Goal: Task Accomplishment & Management: Manage account settings

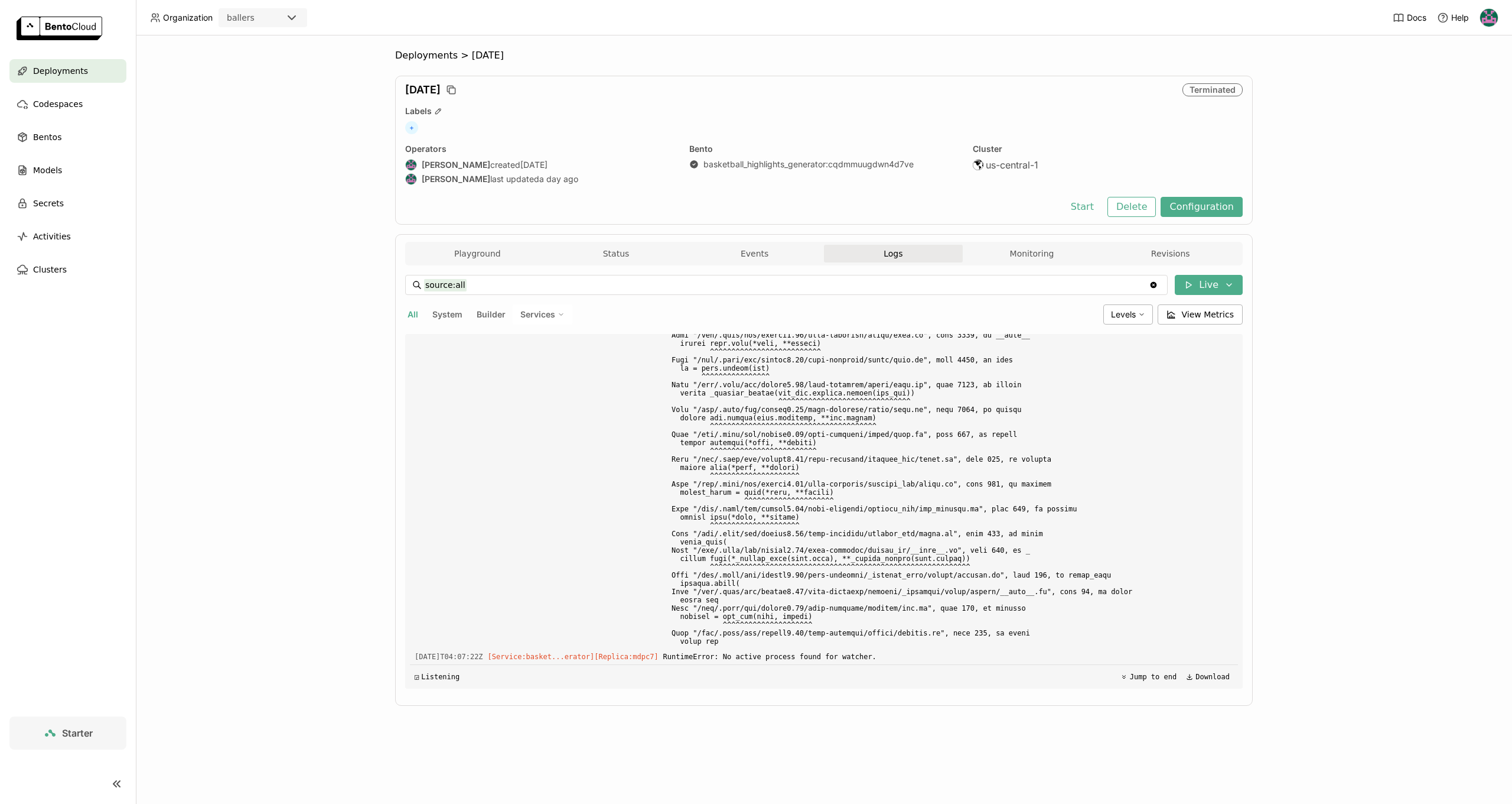
scroll to position [5576, 0]
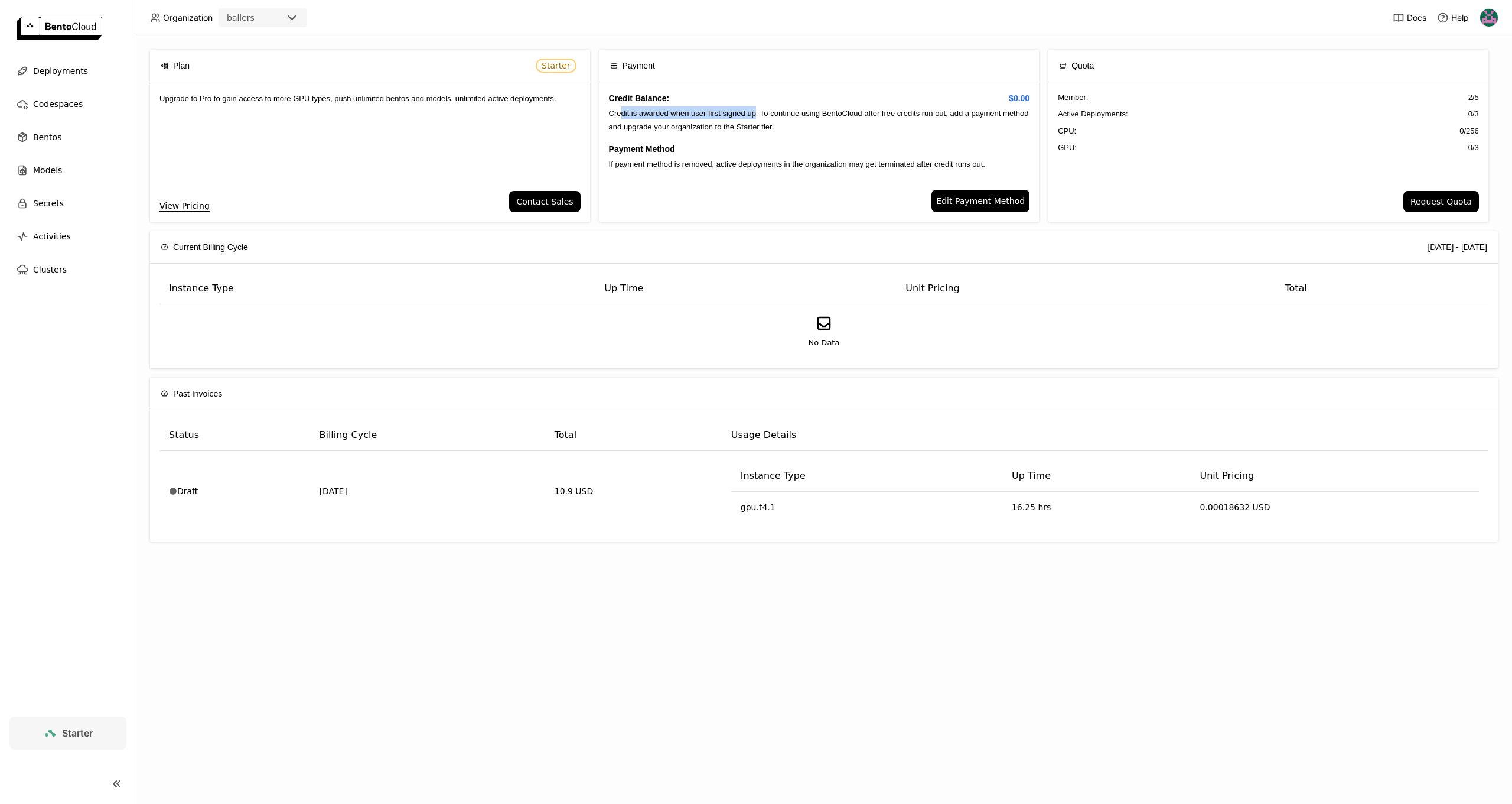
drag, startPoint x: 622, startPoint y: 113, endPoint x: 762, endPoint y: 112, distance: 140.0
click at [762, 112] on span "Credit is awarded when user first signed up. To continue using BentoCloud after…" at bounding box center [819, 119] width 420 height 22
drag, startPoint x: 762, startPoint y: 112, endPoint x: 856, endPoint y: 114, distance: 94.0
click at [856, 114] on span "Credit is awarded when user first signed up. To continue using BentoCloud after…" at bounding box center [819, 119] width 420 height 22
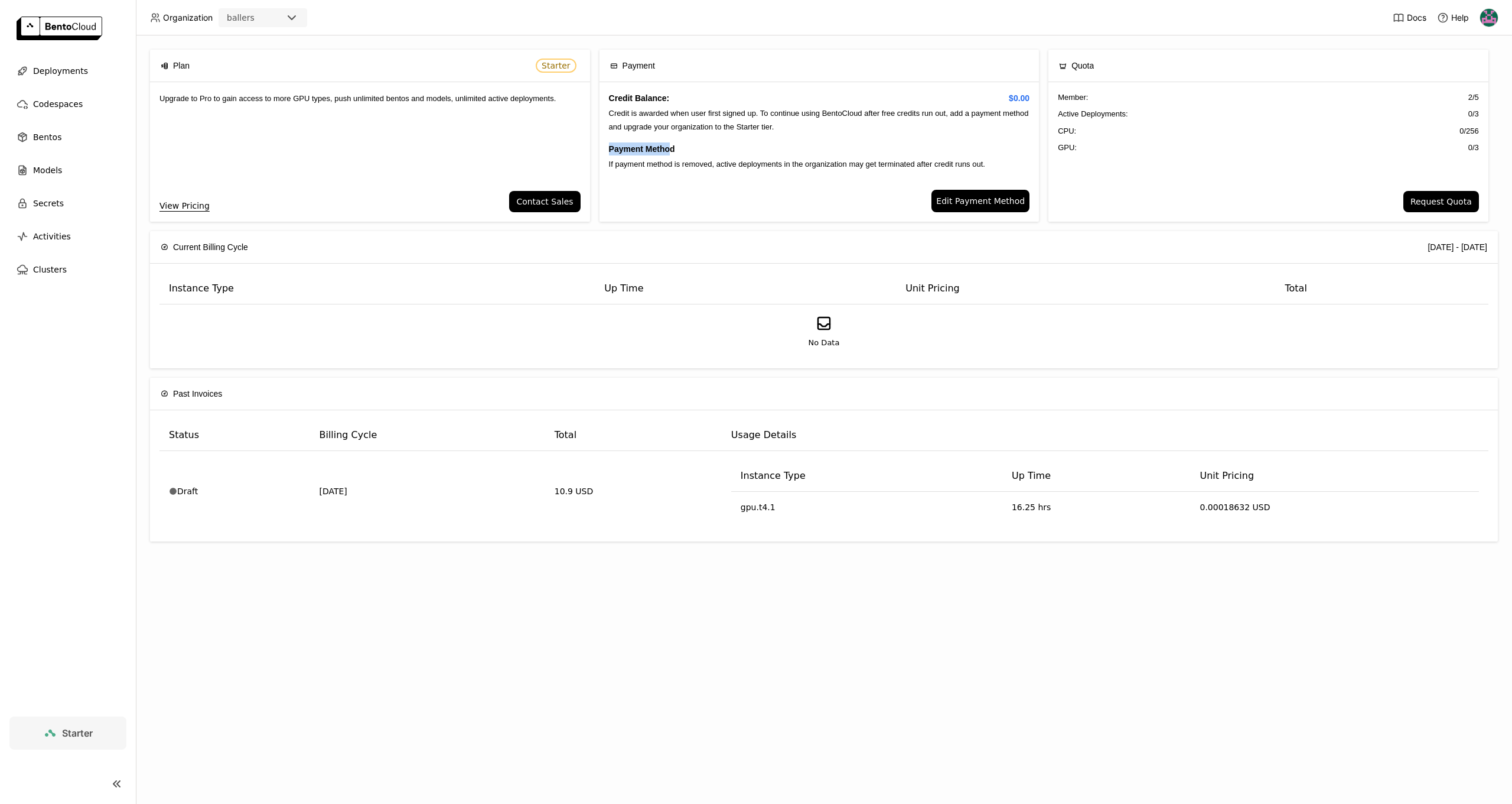
drag, startPoint x: 622, startPoint y: 140, endPoint x: 689, endPoint y: 167, distance: 72.2
click at [674, 150] on div "Credit Balance: $0.00 Credit is awarded when user first signed up. To continue …" at bounding box center [819, 135] width 440 height 107
click at [689, 167] on span "If payment method is removed, active deployments in the organization may get te…" at bounding box center [797, 164] width 376 height 9
click at [524, 671] on div "Plan Starter Upgrade to Pro to gain access to more GPU types, push unlimited be…" at bounding box center [824, 419] width 1377 height 768
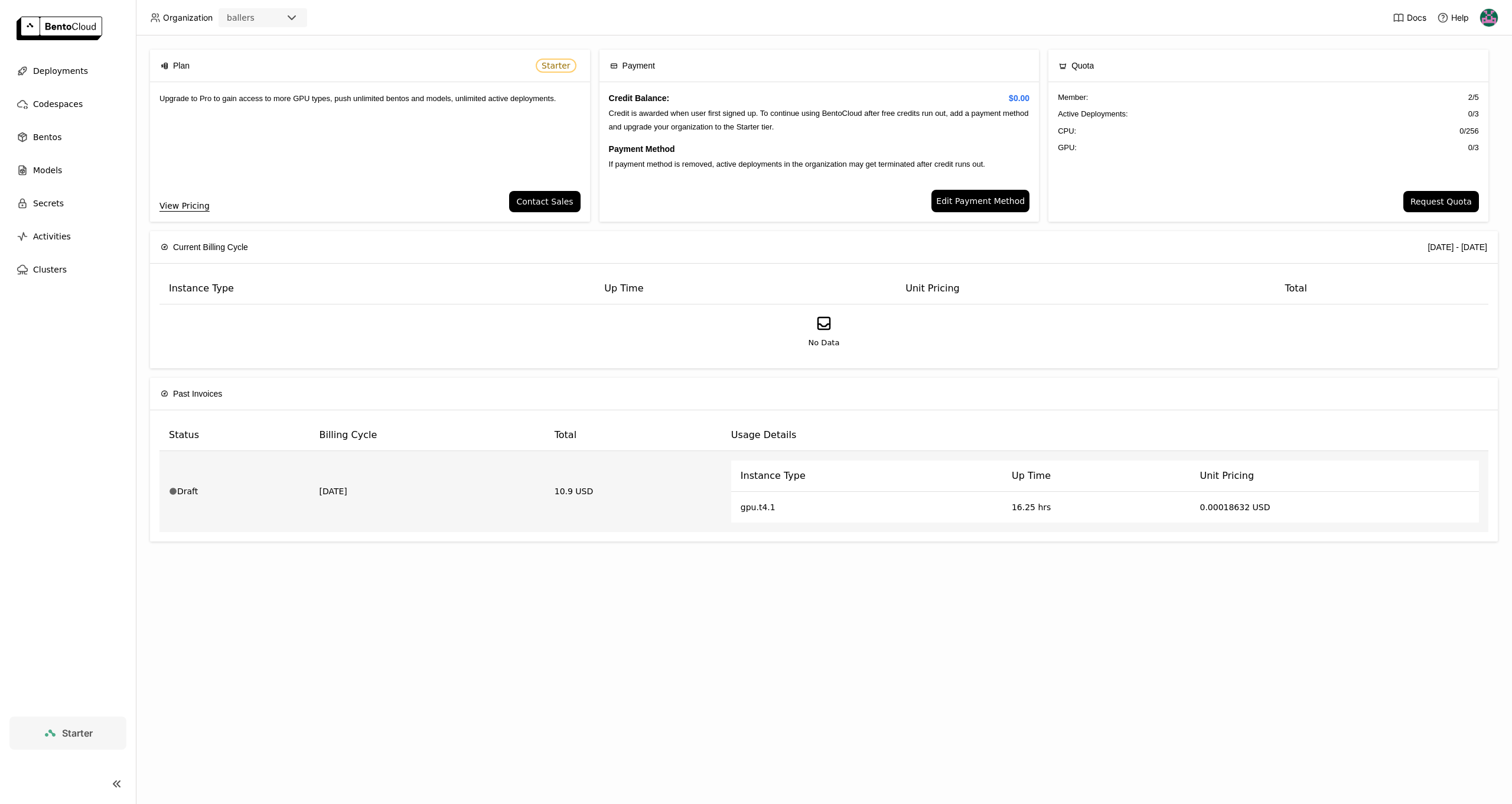
drag, startPoint x: 568, startPoint y: 483, endPoint x: 598, endPoint y: 495, distance: 32.3
click at [568, 483] on td "10.9 USD" at bounding box center [633, 491] width 177 height 81
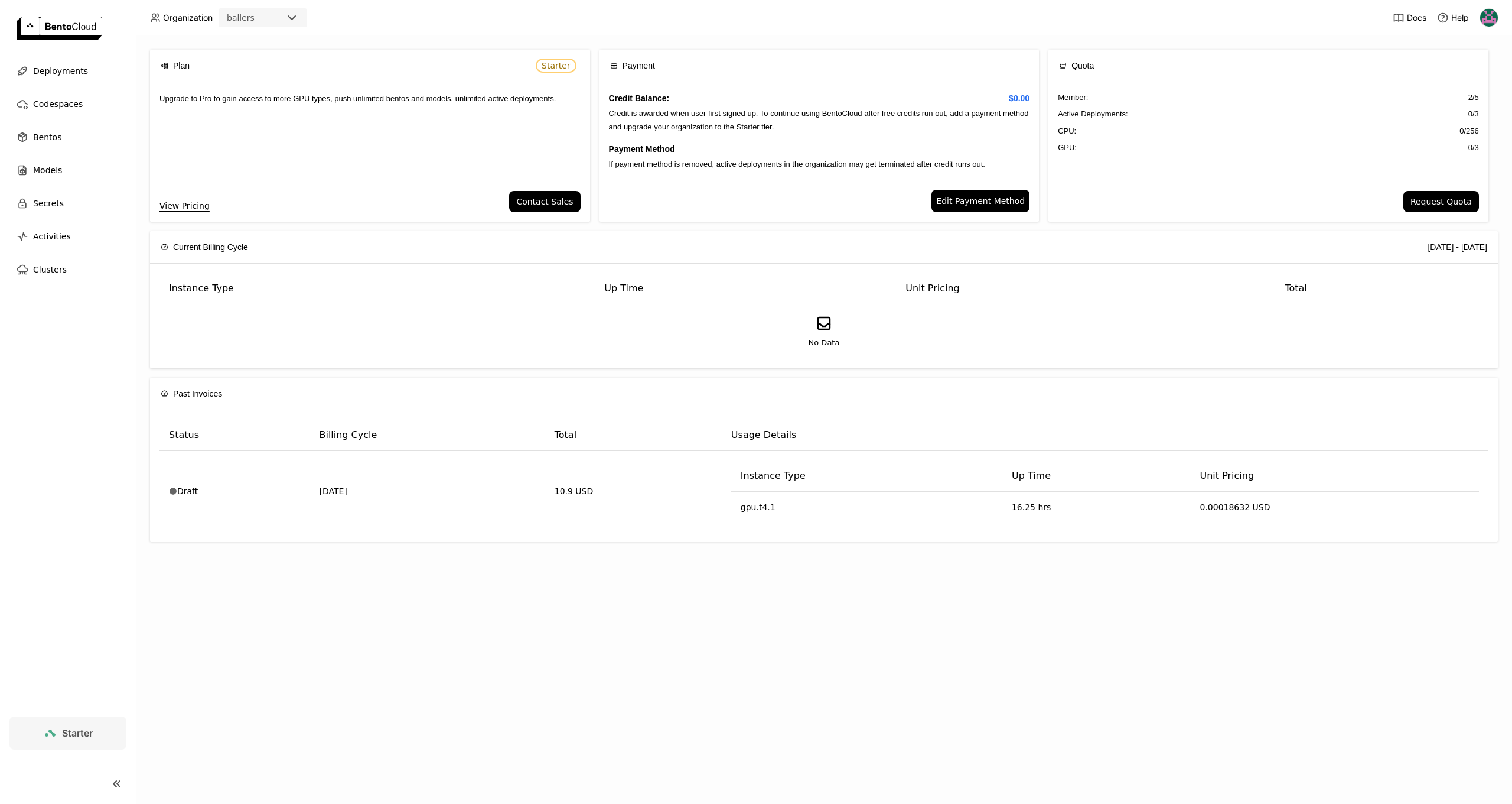
click at [951, 583] on div "Plan Starter Upgrade to Pro to gain access to more GPU types, push unlimited be…" at bounding box center [824, 419] width 1377 height 768
